Goal: Use online tool/utility: Utilize a website feature to perform a specific function

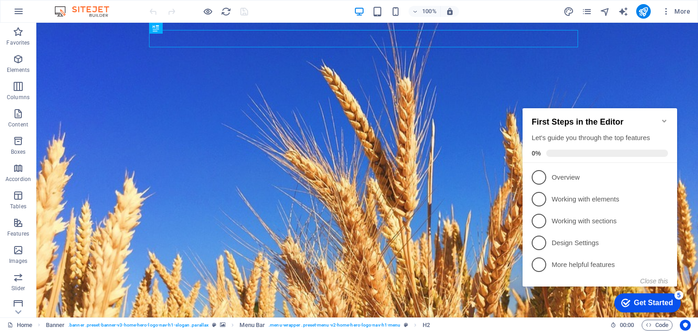
click at [658, 117] on h2 "First Steps in the Editor" at bounding box center [599, 122] width 136 height 10
click at [664, 117] on icon "Minimize checklist" at bounding box center [663, 120] width 7 height 7
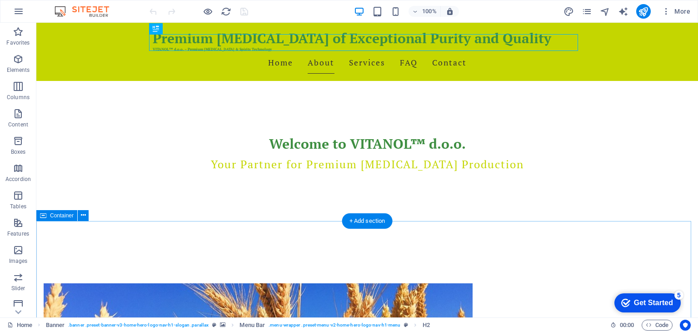
scroll to position [241, 0]
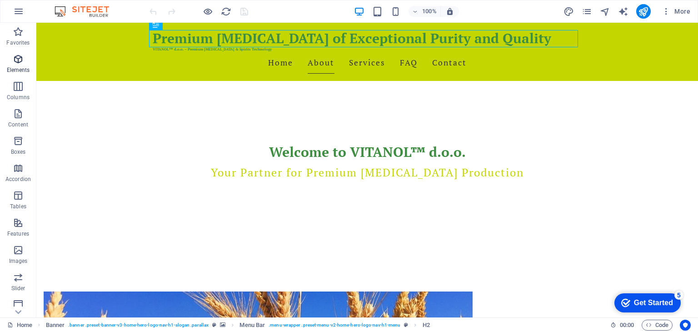
click at [18, 59] on icon "button" at bounding box center [18, 59] width 11 height 11
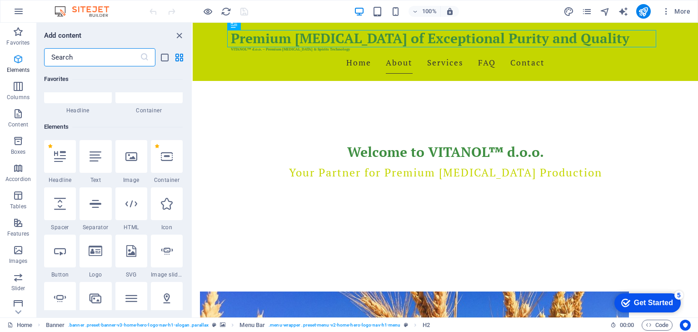
scroll to position [96, 0]
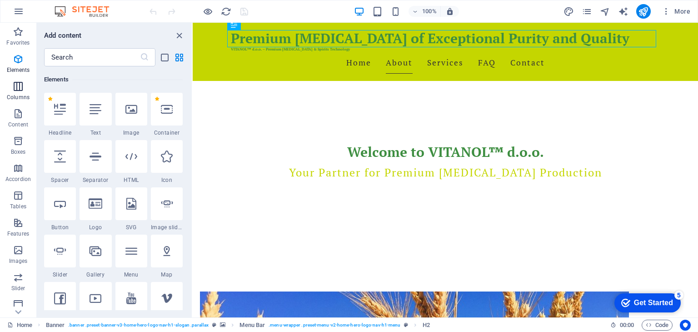
click at [18, 90] on icon "button" at bounding box center [18, 86] width 11 height 11
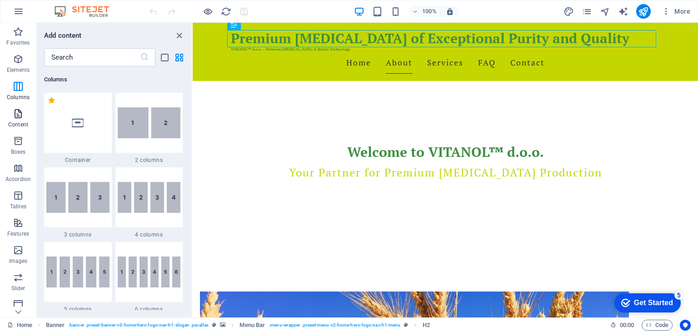
click at [17, 119] on icon "button" at bounding box center [18, 113] width 11 height 11
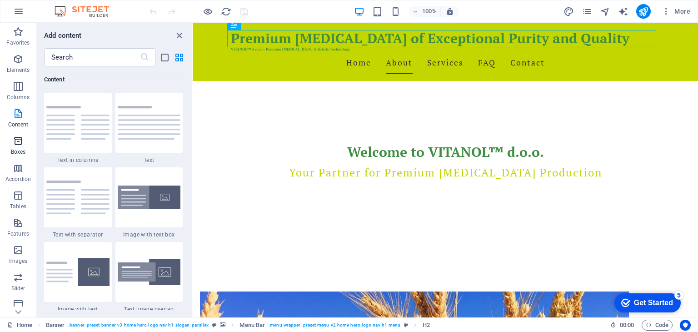
click at [17, 146] on span "Boxes" at bounding box center [18, 146] width 36 height 22
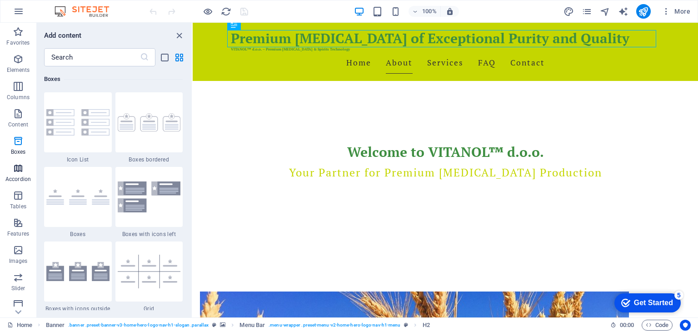
click at [16, 165] on icon "button" at bounding box center [18, 168] width 11 height 11
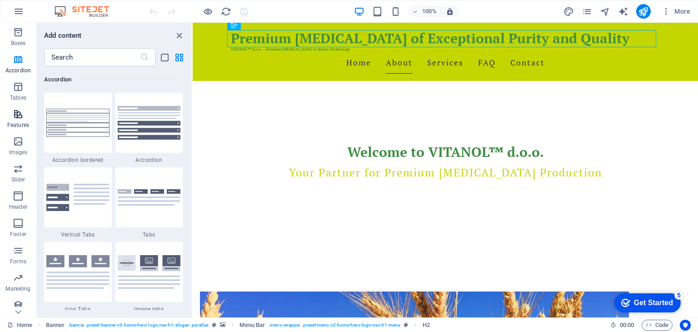
scroll to position [107, 0]
click at [19, 147] on icon "button" at bounding box center [18, 142] width 11 height 11
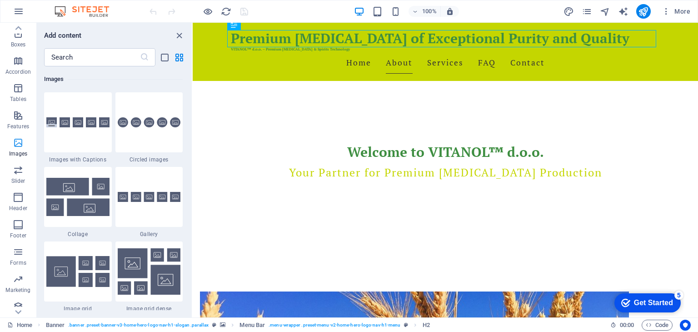
scroll to position [114, 0]
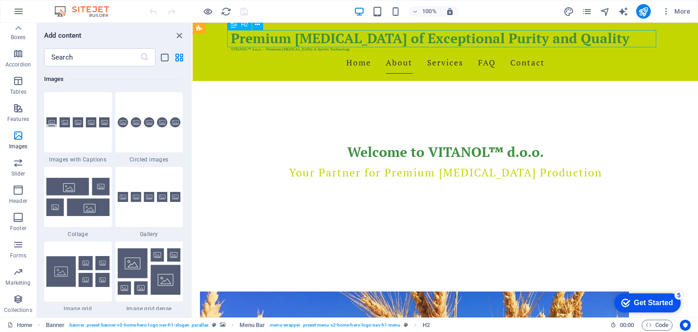
click at [331, 37] on div "Premium [MEDICAL_DATA] of Exceptional Purity and Quality" at bounding box center [445, 38] width 429 height 17
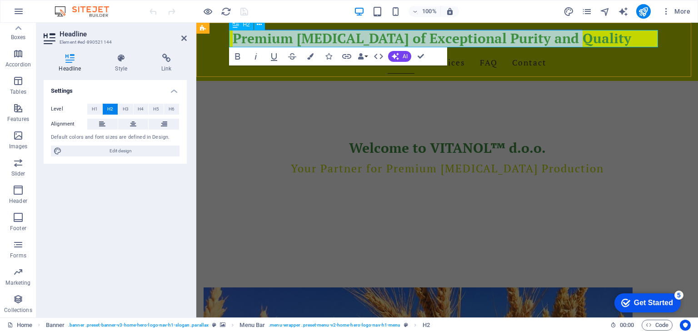
click at [575, 33] on h2 "Premium [MEDICAL_DATA] of Exceptional Purity and Quality" at bounding box center [447, 38] width 429 height 17
drag, startPoint x: 575, startPoint y: 33, endPoint x: 223, endPoint y: 43, distance: 352.2
click at [223, 43] on div "Premium [MEDICAL_DATA] of Exceptional Purity and Quality VITANOL™ d.o.o. – Prem…" at bounding box center [446, 52] width 501 height 58
click at [607, 37] on h2 "Premium [MEDICAL_DATA] of Exceptional Purity and Quality" at bounding box center [447, 38] width 429 height 17
drag, startPoint x: 576, startPoint y: 41, endPoint x: 223, endPoint y: 44, distance: 352.5
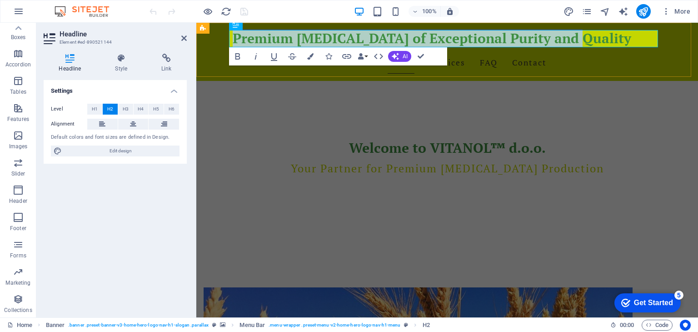
click at [223, 44] on div "Premium [MEDICAL_DATA] of Exceptional Purity and Quality VITANOL™ d.o.o. – Prem…" at bounding box center [446, 52] width 501 height 58
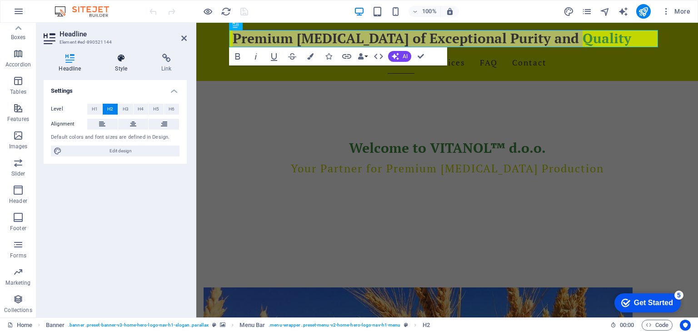
click at [122, 60] on icon at bounding box center [121, 58] width 43 height 9
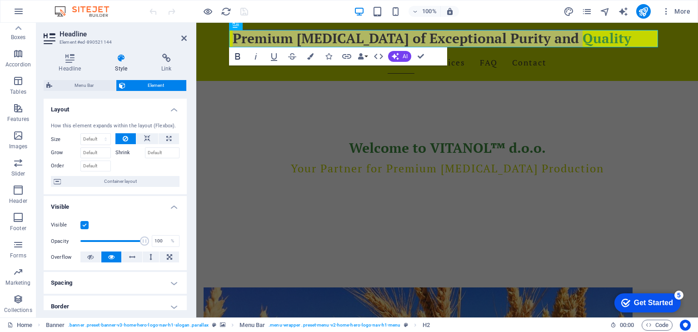
click at [240, 57] on icon "button" at bounding box center [237, 56] width 5 height 6
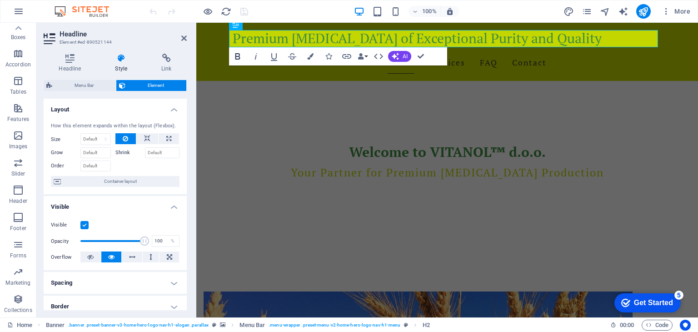
click at [240, 57] on icon "button" at bounding box center [237, 56] width 5 height 6
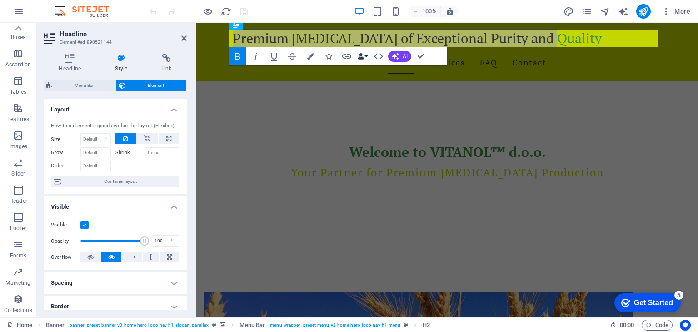
click at [363, 55] on icon "button" at bounding box center [360, 56] width 6 height 6
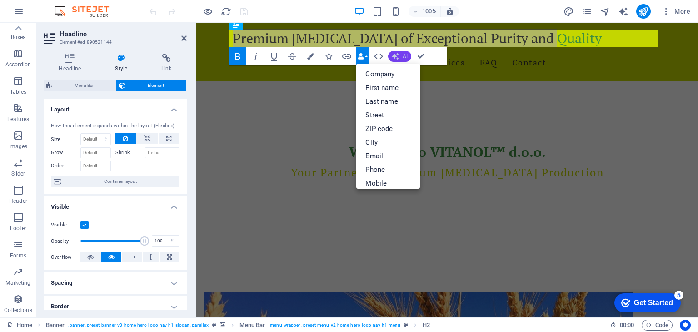
click at [402, 55] on button "AI" at bounding box center [399, 56] width 23 height 11
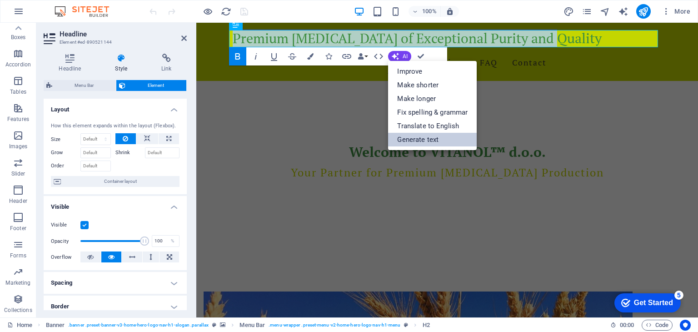
click at [408, 140] on link "Generate text" at bounding box center [432, 140] width 89 height 14
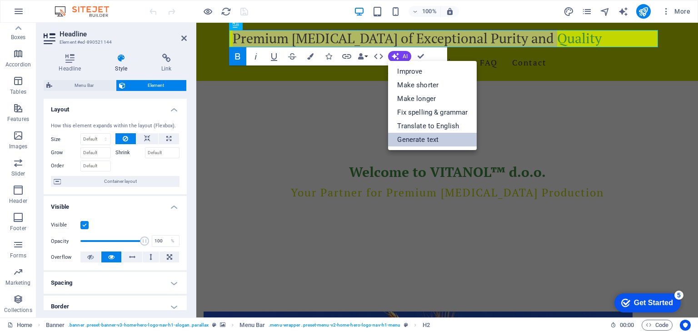
select select "English"
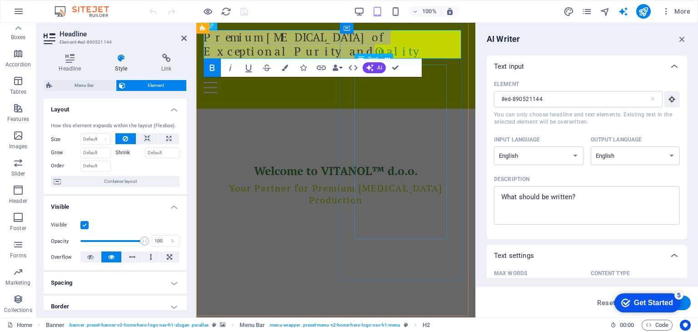
scroll to position [258, 0]
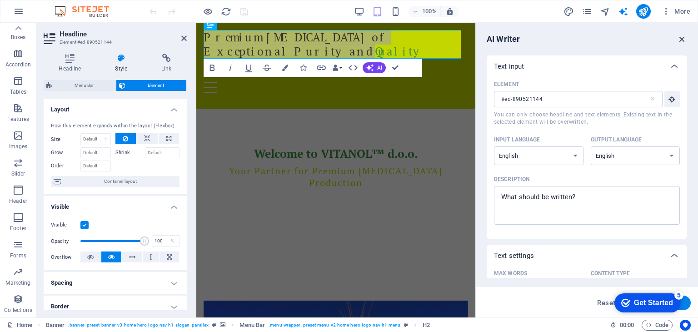
click at [682, 37] on icon "button" at bounding box center [682, 39] width 10 height 10
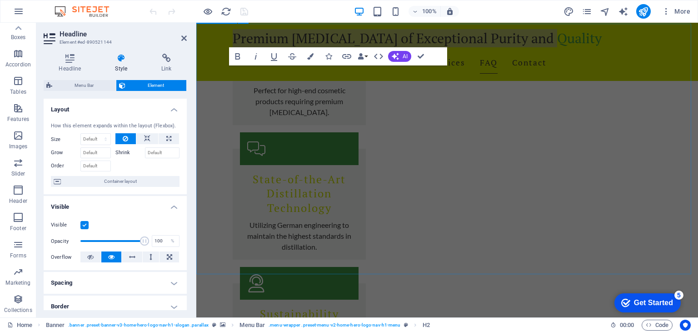
scroll to position [1410, 0]
